Goal: Task Accomplishment & Management: Use online tool/utility

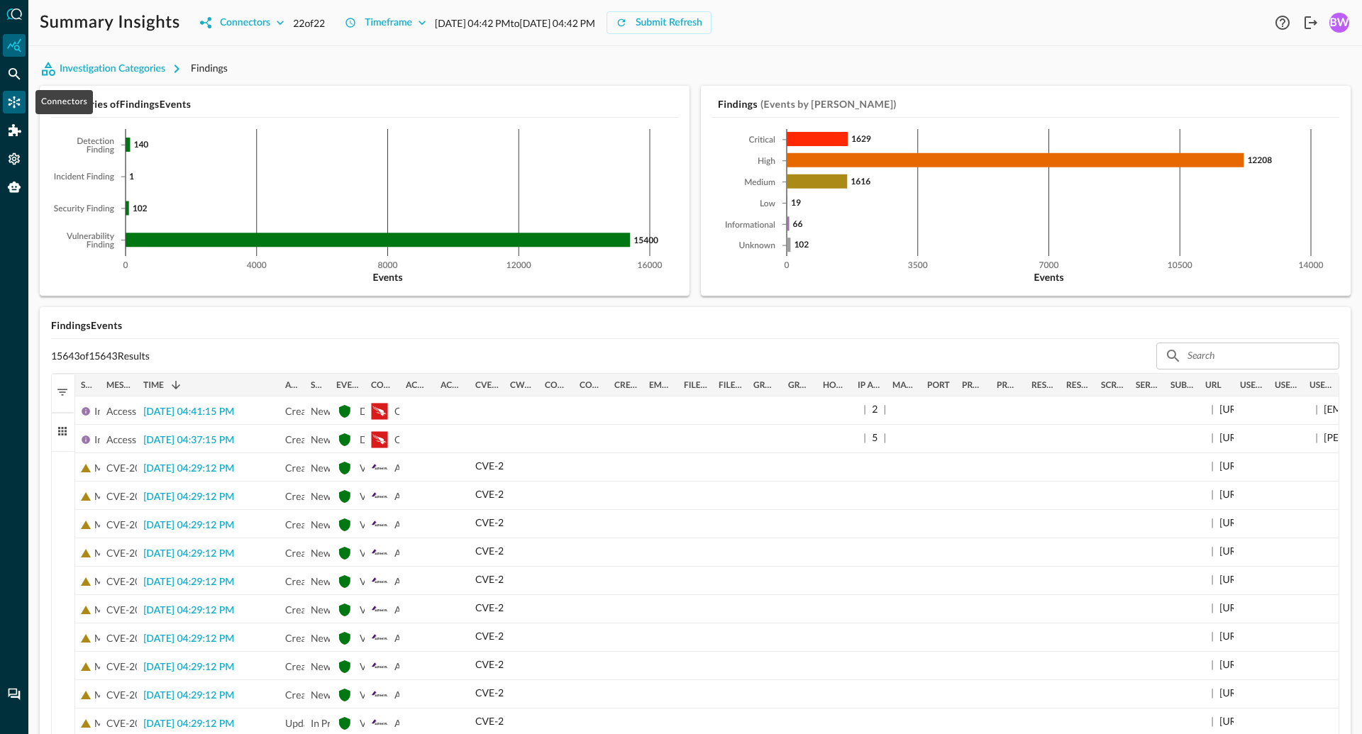
click at [16, 101] on icon "Connectors" at bounding box center [15, 102] width 12 height 12
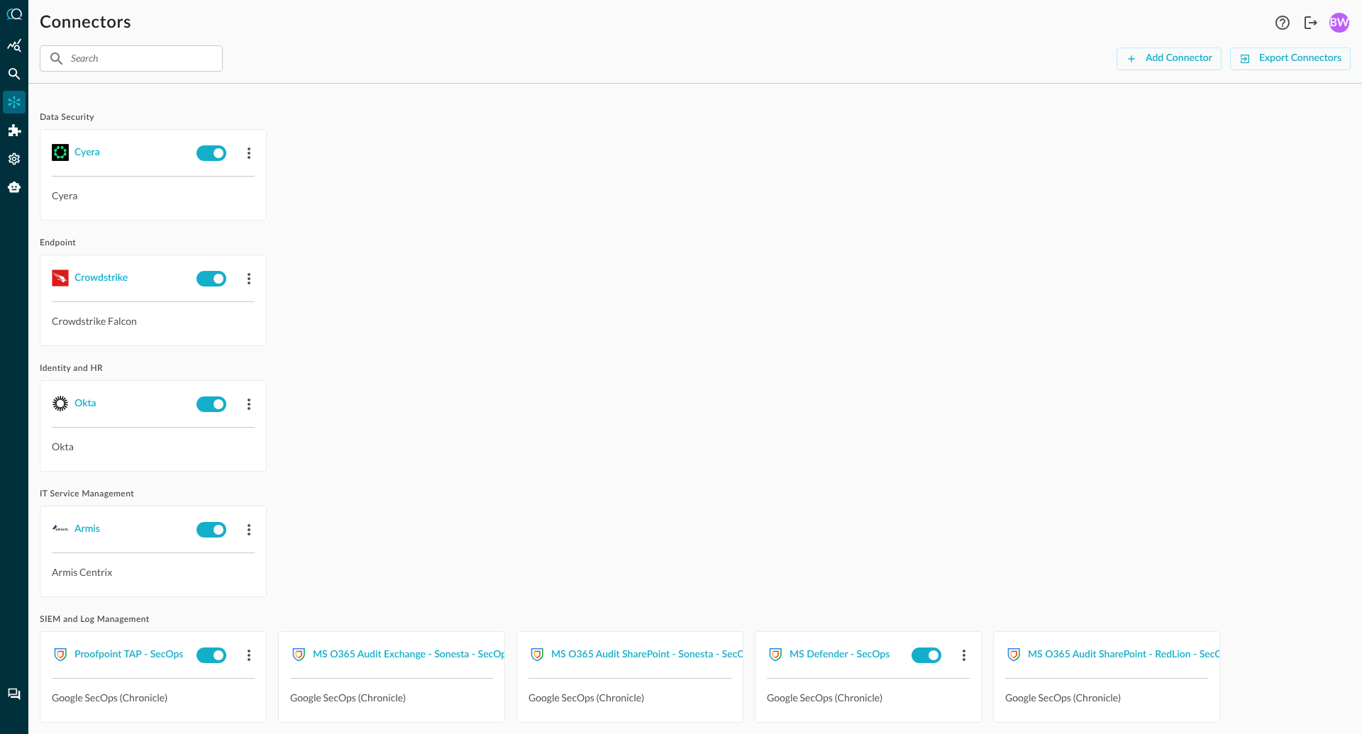
click at [457, 316] on div "Crowdstrike Crowdstrike Falcon" at bounding box center [695, 300] width 1311 height 91
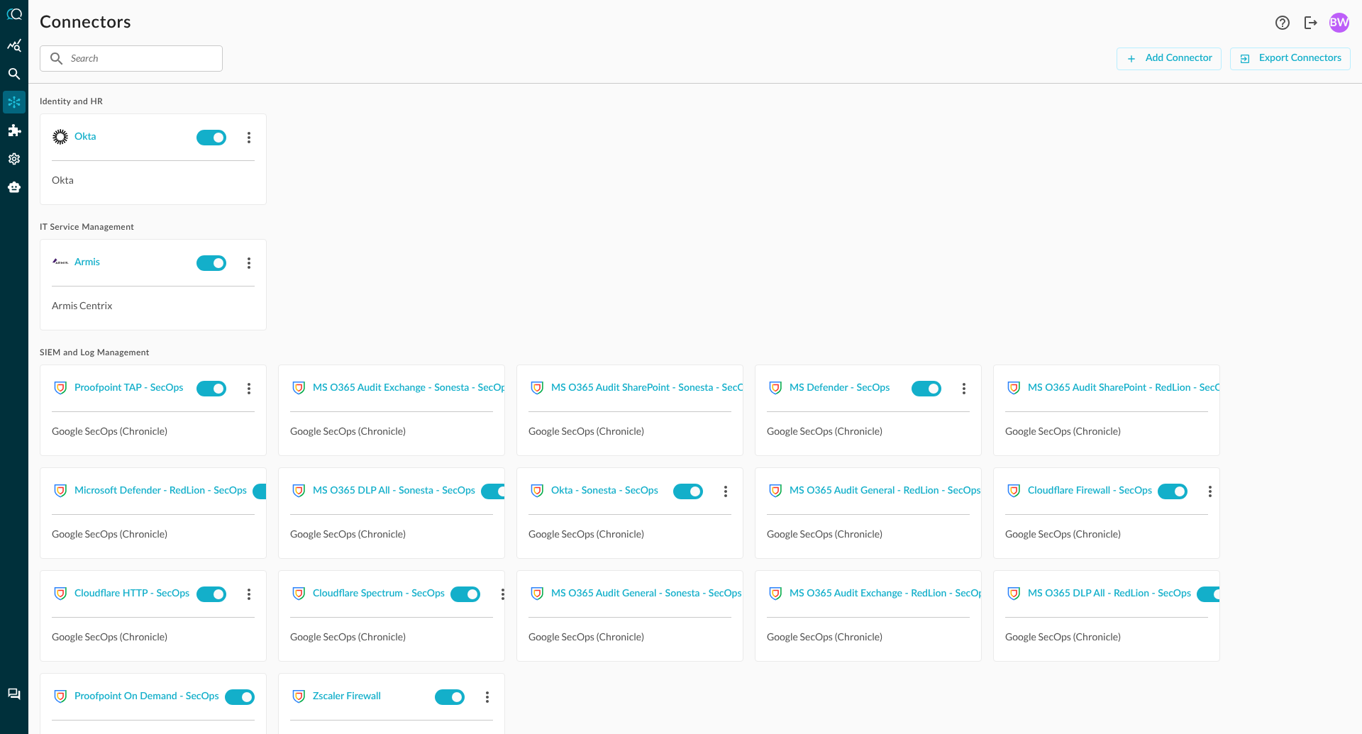
scroll to position [48, 0]
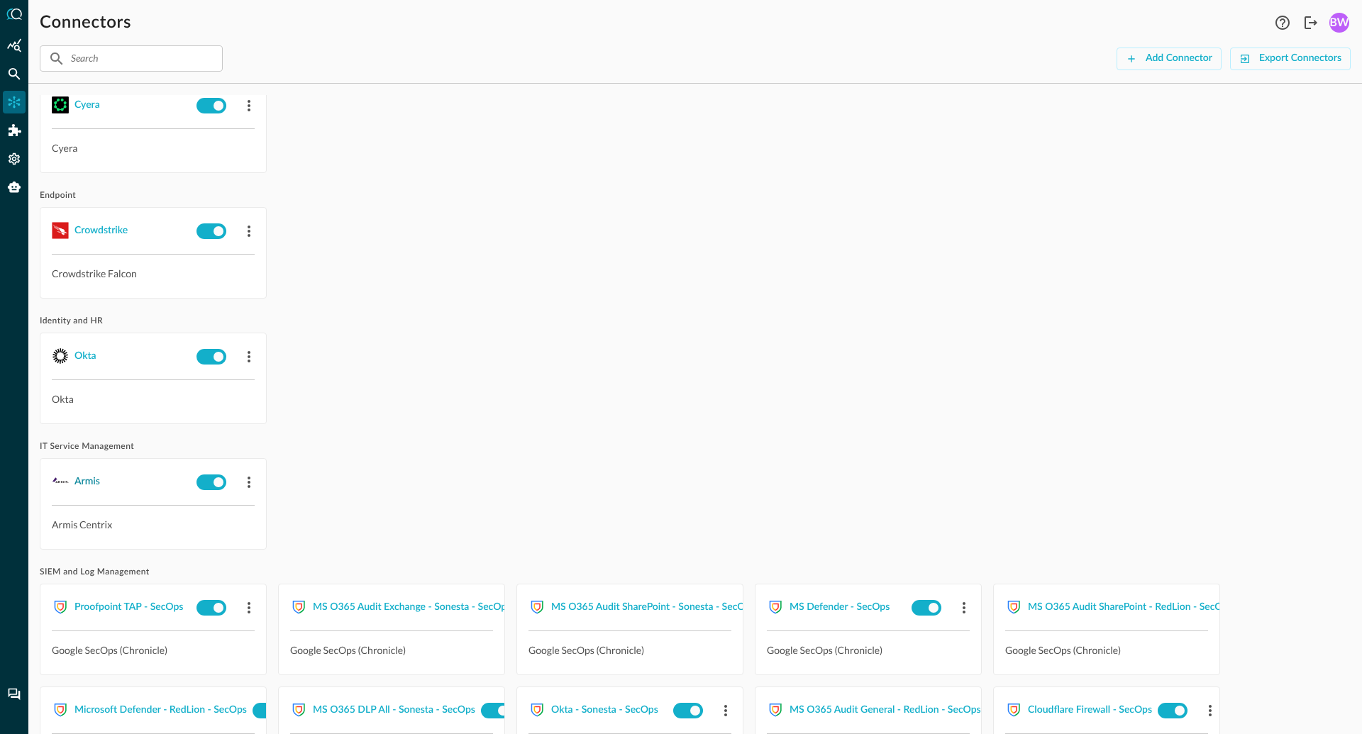
click at [85, 485] on div "Armis" at bounding box center [87, 482] width 26 height 18
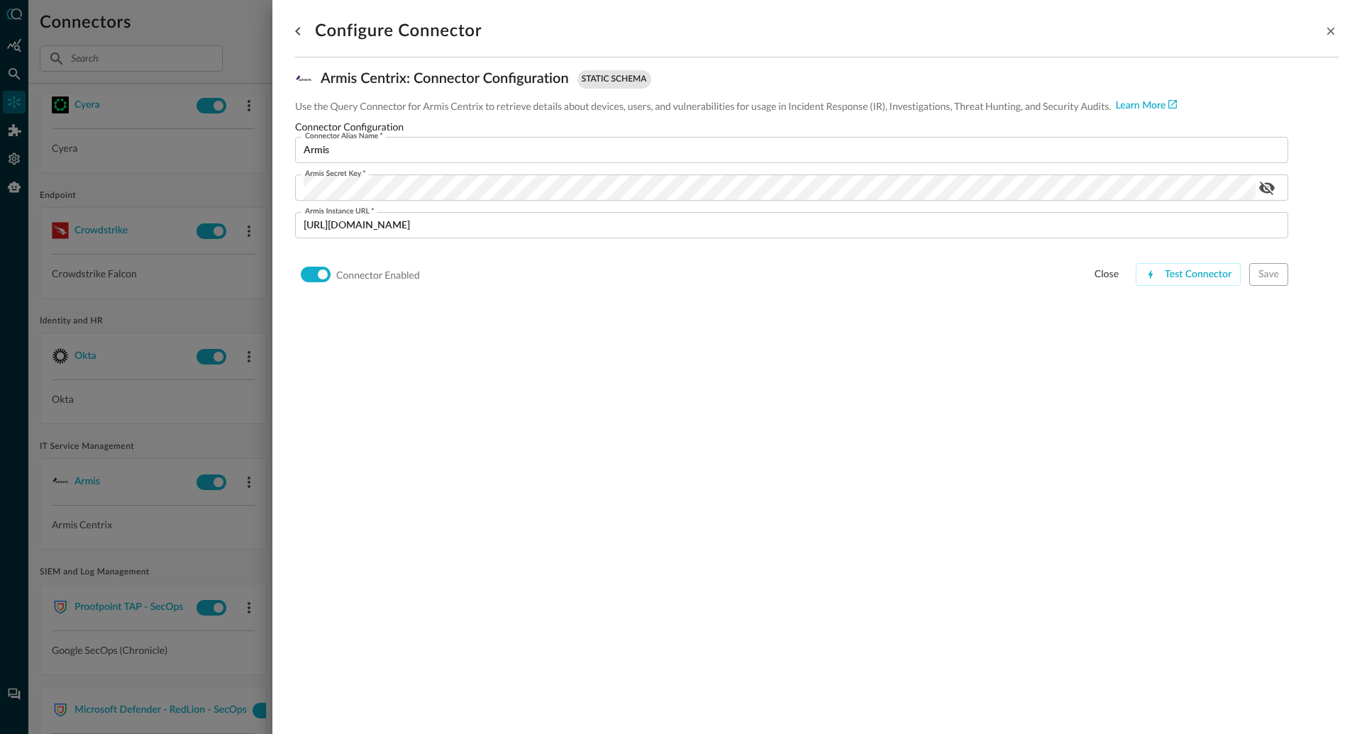
click at [565, 418] on div "Configure Connector Armis Centrix : Connector Configuration static schema Use t…" at bounding box center [817, 358] width 1044 height 717
click at [202, 431] on div at bounding box center [681, 367] width 1362 height 734
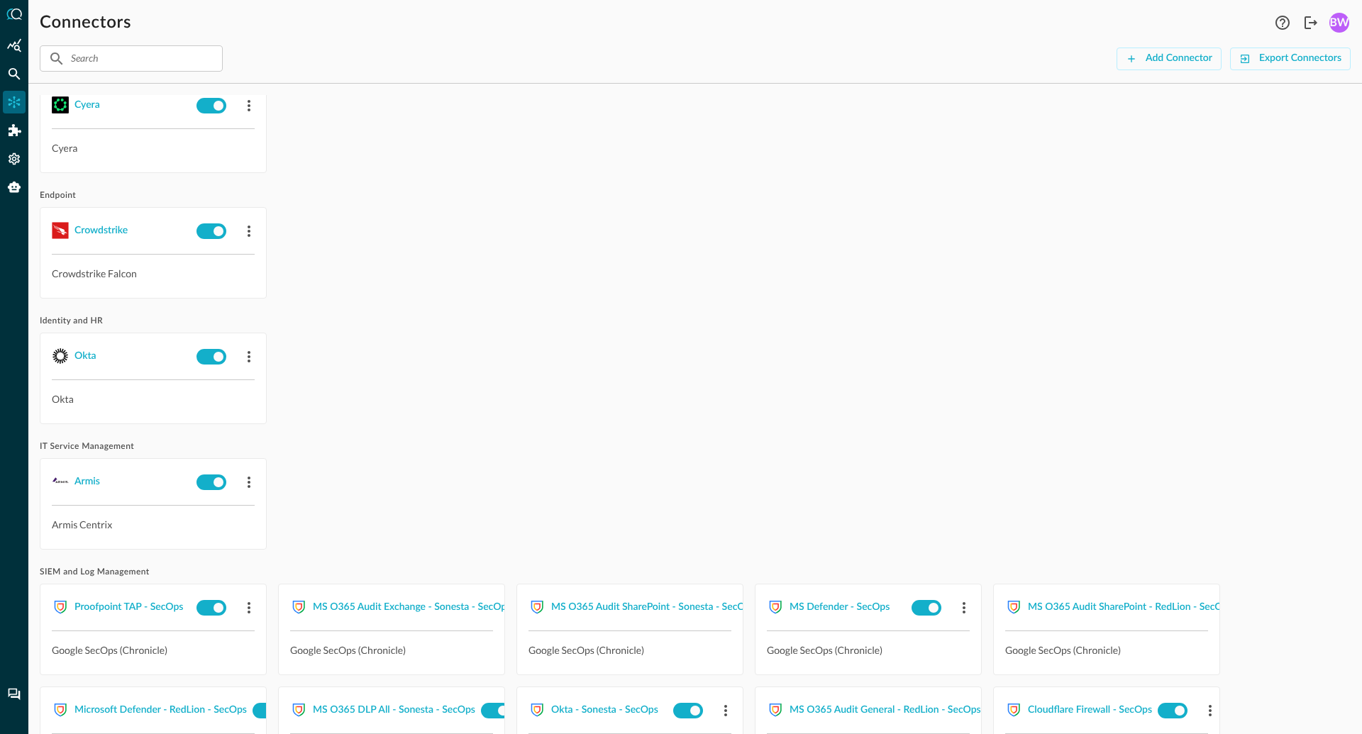
scroll to position [76, 0]
